Goal: Contribute content

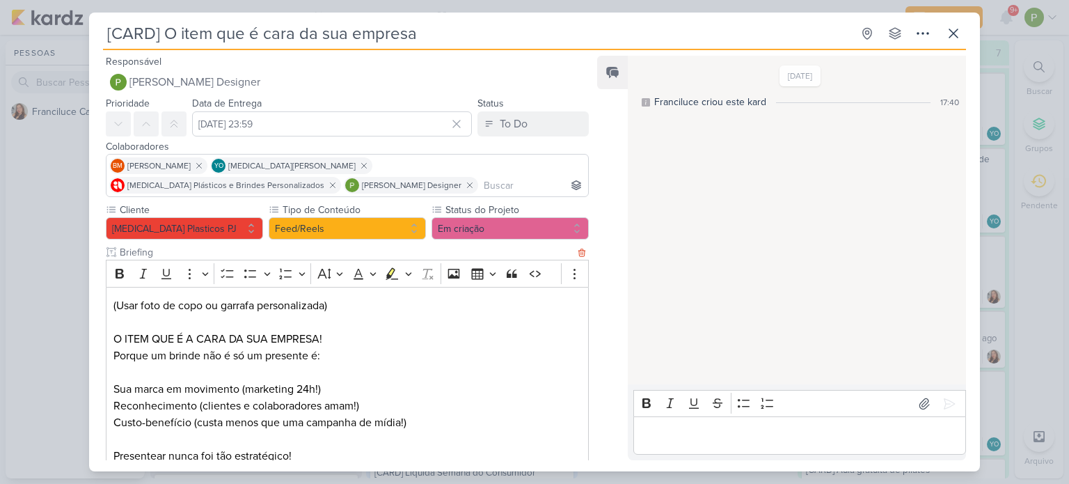
scroll to position [205, 0]
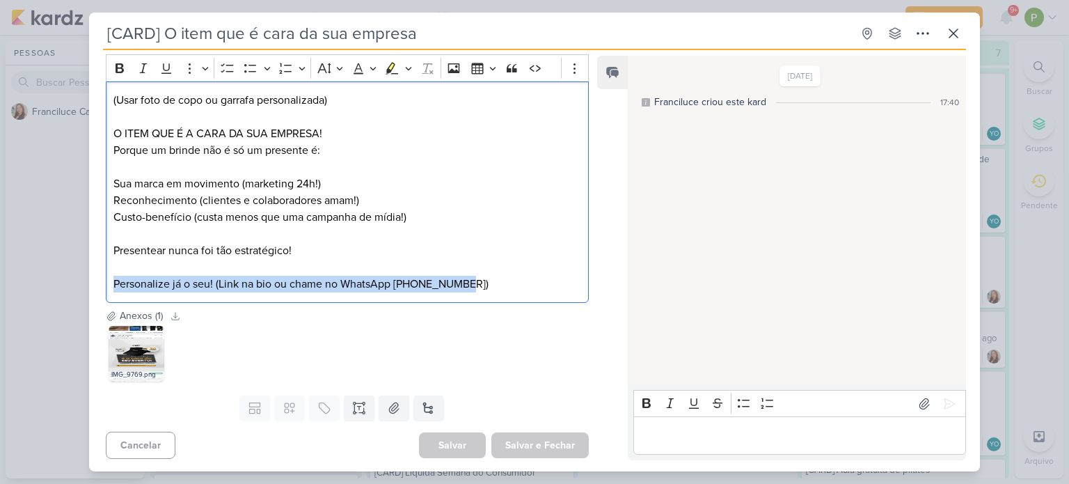
drag, startPoint x: 113, startPoint y: 287, endPoint x: 538, endPoint y: 297, distance: 425.2
click at [538, 297] on div "(Usar foto de copo ou garrafa personalizada) O ITEM QUE É A CARA DA SUA EMPRESA…" at bounding box center [347, 192] width 483 height 222
copy p "Personalize já o seu! (Link na bio ou chame no WhatsApp [PHONE_NUMBER])"
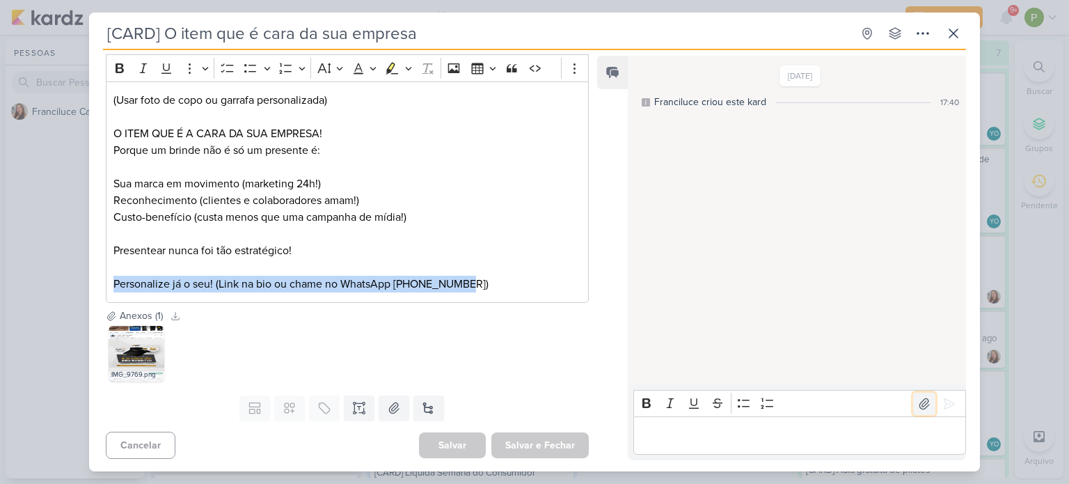
click at [923, 404] on icon at bounding box center [924, 403] width 10 height 10
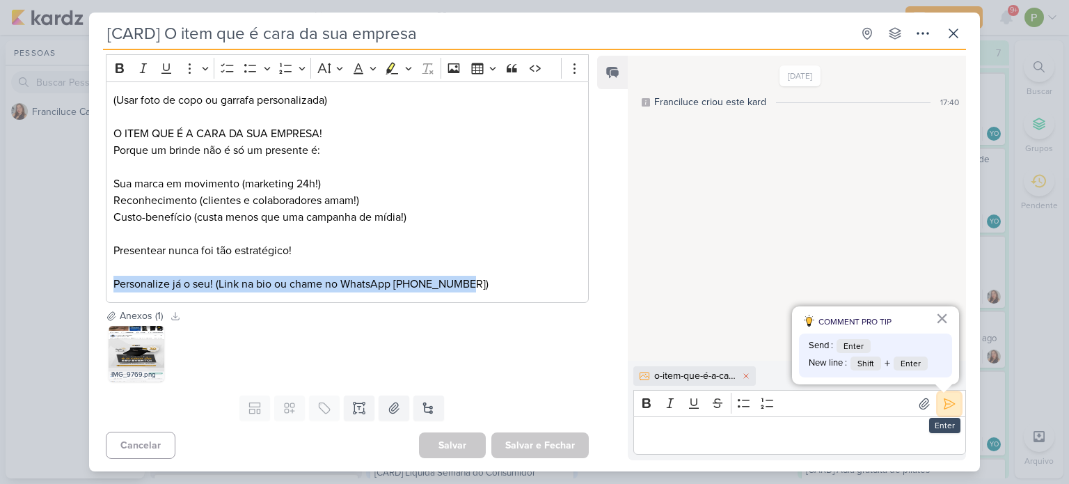
click at [946, 410] on icon at bounding box center [949, 404] width 14 height 14
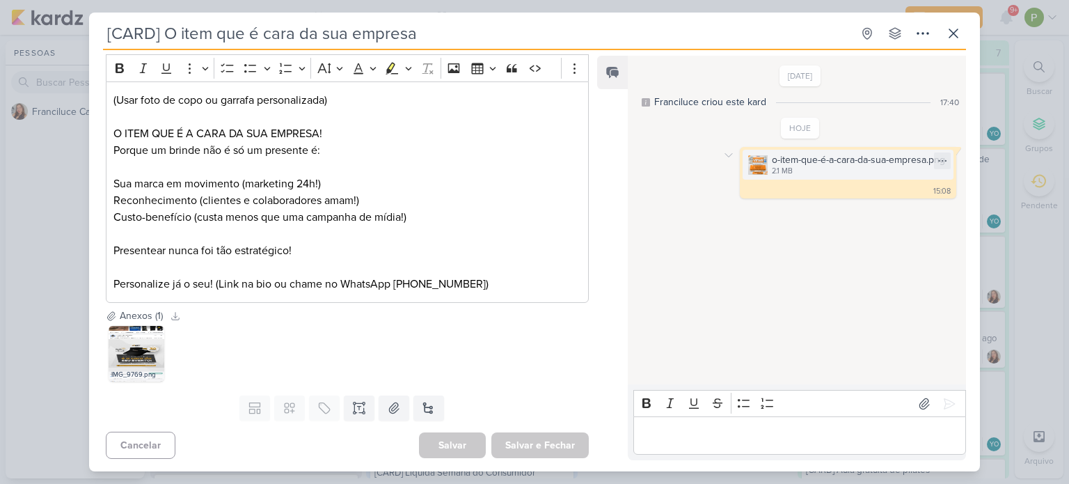
click at [849, 161] on div "o-item-que-é-a-cara-da-sua-empresa.png" at bounding box center [858, 159] width 173 height 15
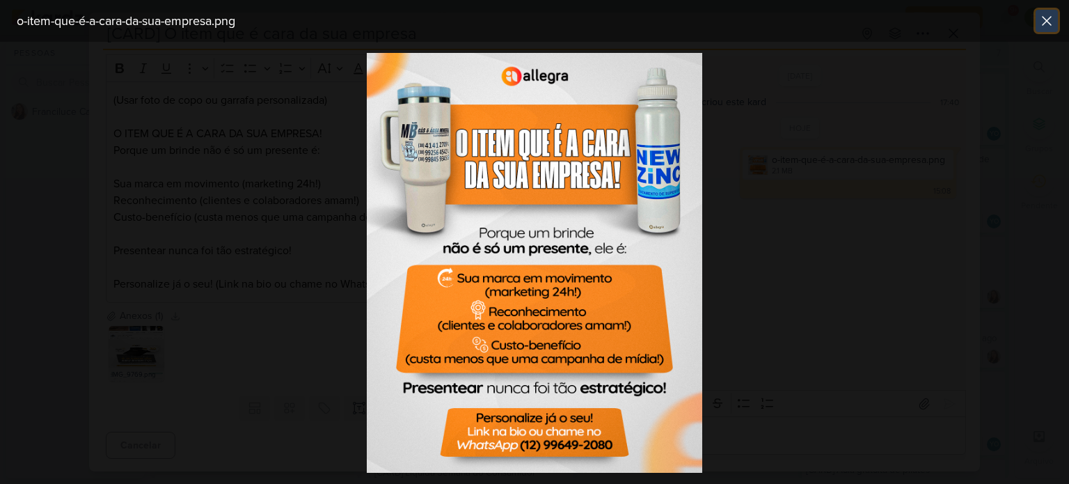
click at [1046, 28] on icon at bounding box center [1046, 21] width 17 height 17
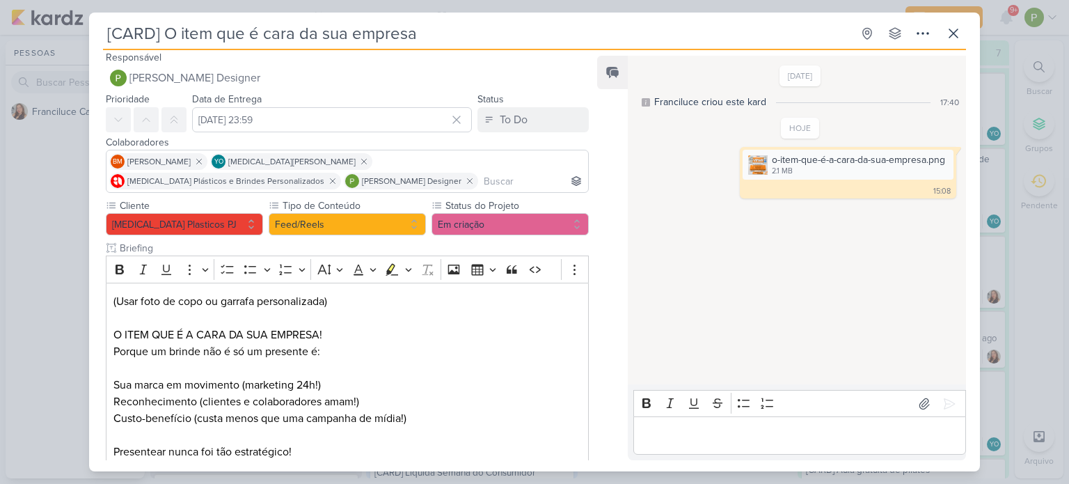
scroll to position [0, 0]
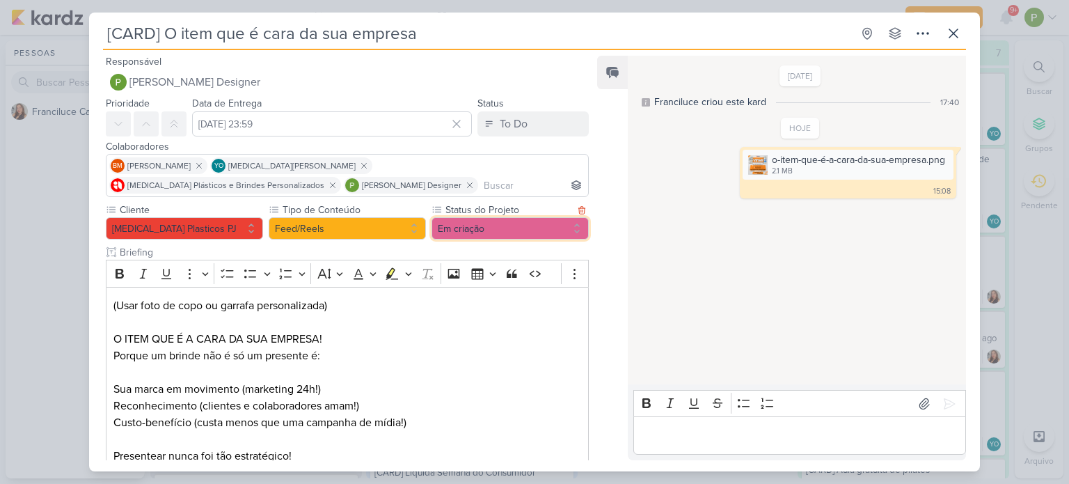
click at [492, 234] on button "Em criação" at bounding box center [509, 228] width 157 height 22
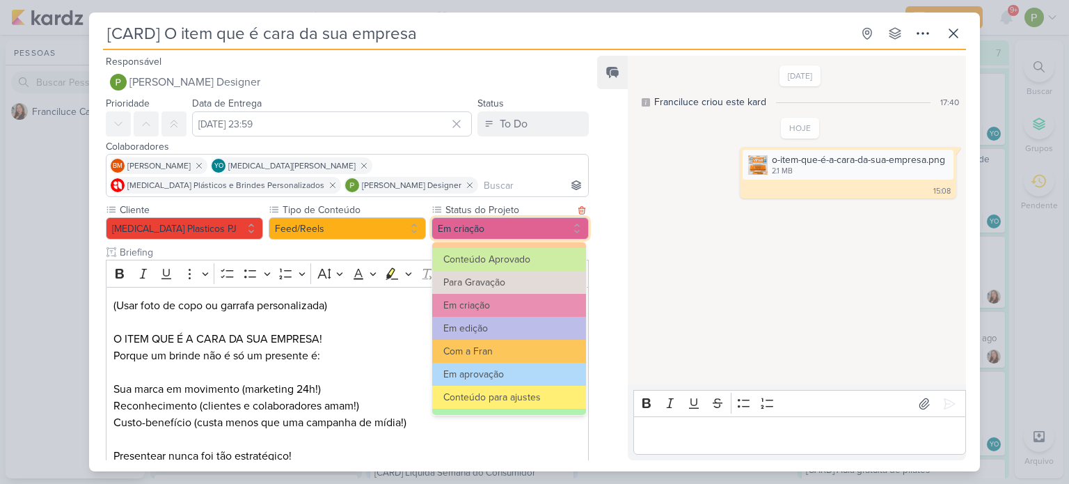
scroll to position [70, 0]
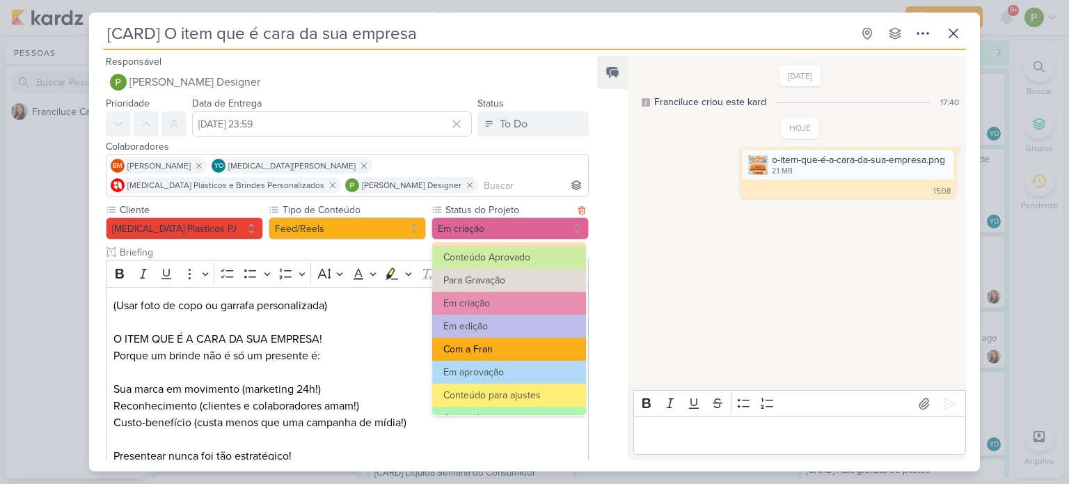
click at [504, 352] on button "Com a Fran" at bounding box center [509, 348] width 154 height 23
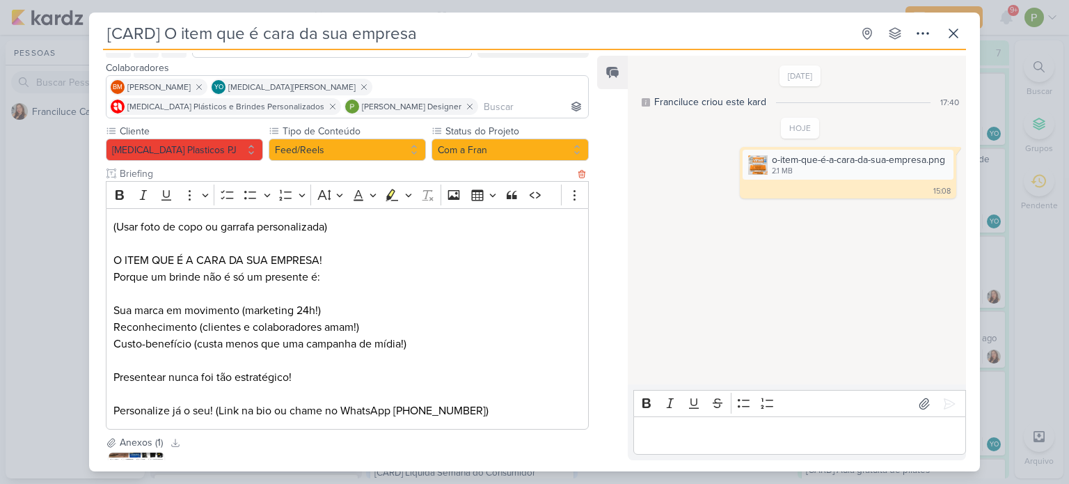
scroll to position [205, 0]
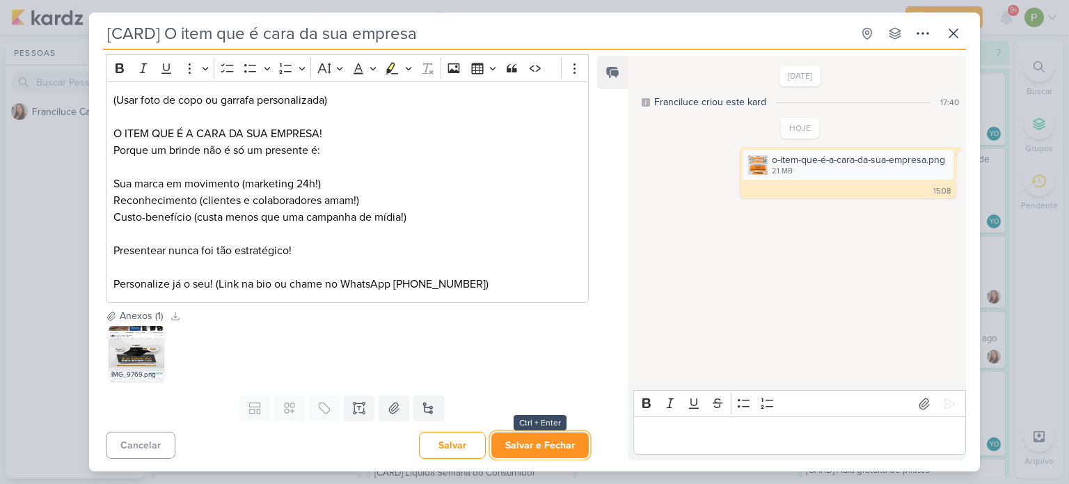
click at [527, 439] on button "Salvar e Fechar" at bounding box center [539, 445] width 97 height 26
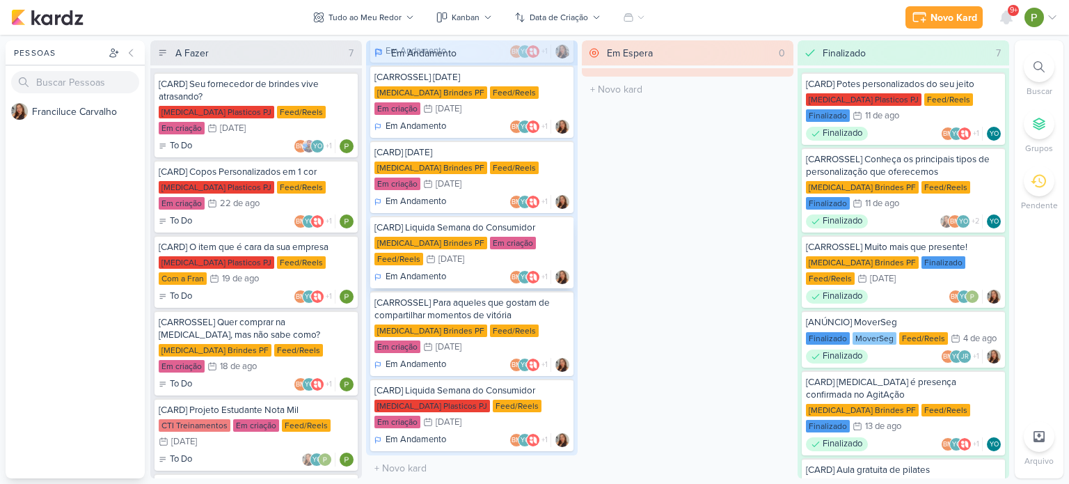
scroll to position [83, 0]
click at [274, 354] on div "Feed/Reels" at bounding box center [298, 350] width 49 height 13
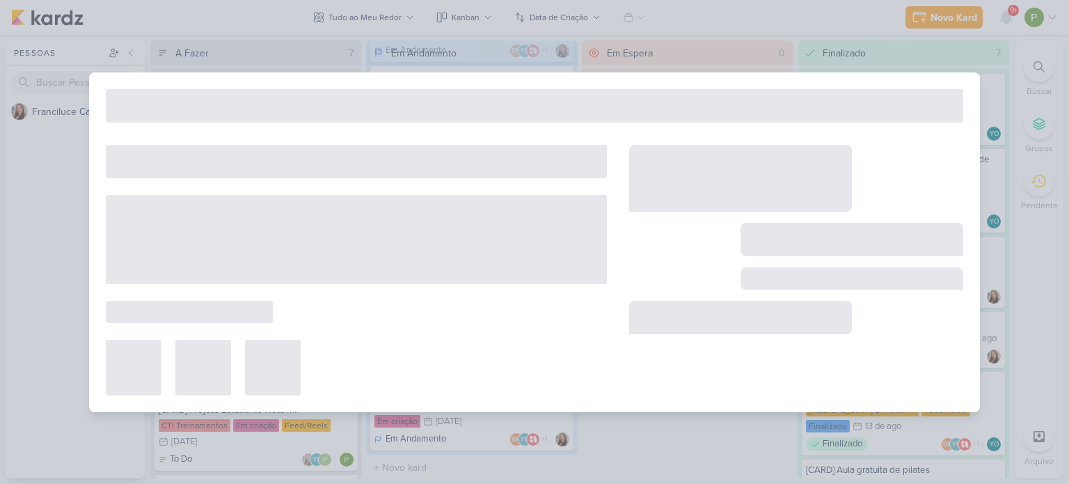
type input "[CARROSSEL] Quer comprar na [MEDICAL_DATA], mas não sabe como?"
type input "[DATE] 23:59"
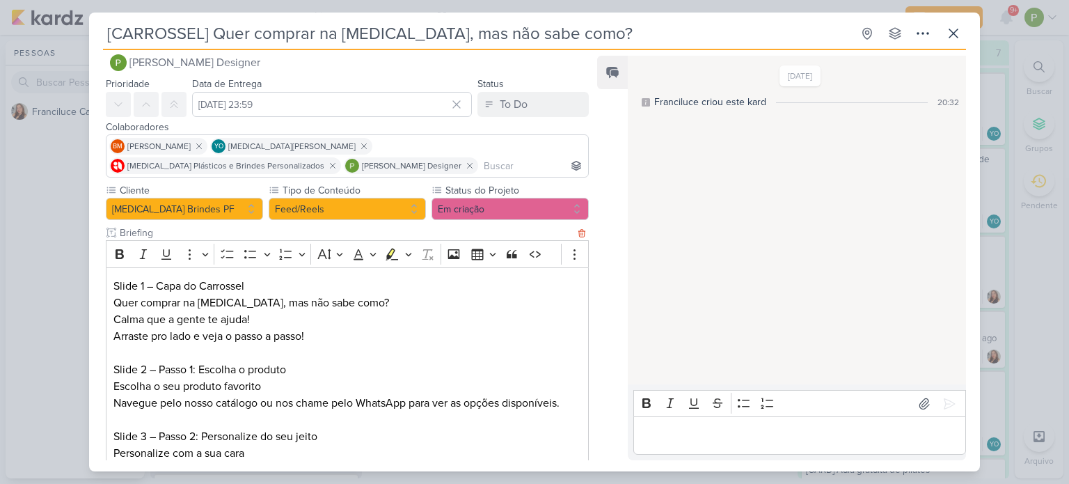
scroll to position [0, 0]
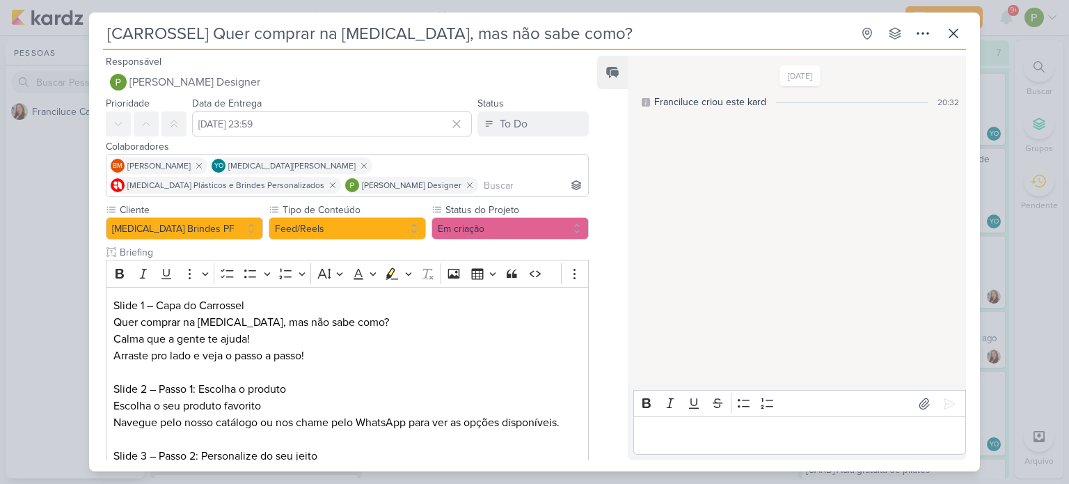
click at [39, 226] on div "[CARROSSEL] Quer comprar na [MEDICAL_DATA], mas não sabe como? Criado por Franc…" at bounding box center [534, 242] width 1069 height 484
